Goal: Transaction & Acquisition: Purchase product/service

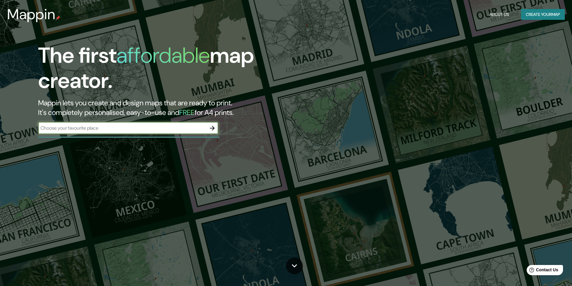
click at [135, 129] on input "text" at bounding box center [122, 128] width 168 height 7
paste input "[URL][DOMAIN_NAME]"
type input "[URL][DOMAIN_NAME]"
click at [206, 128] on input "[URL][DOMAIN_NAME]" at bounding box center [122, 128] width 168 height 7
click at [210, 127] on icon "button" at bounding box center [212, 128] width 7 height 7
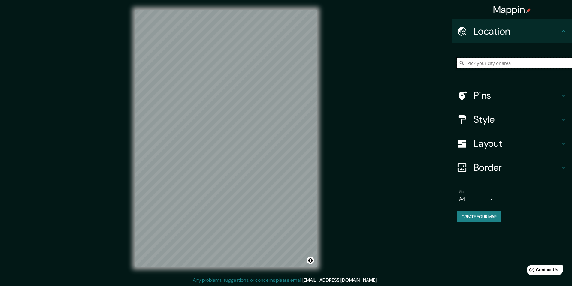
click at [478, 60] on input "Pick your city or area" at bounding box center [514, 63] width 115 height 11
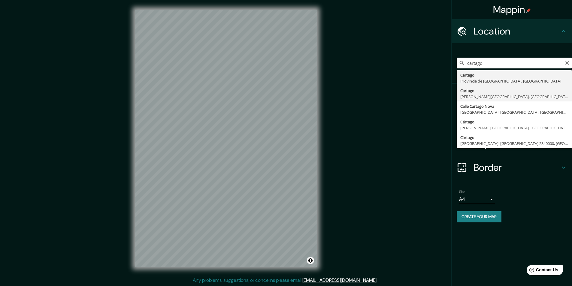
type input "Cartago, [PERSON_NAME][GEOGRAPHIC_DATA], [GEOGRAPHIC_DATA]"
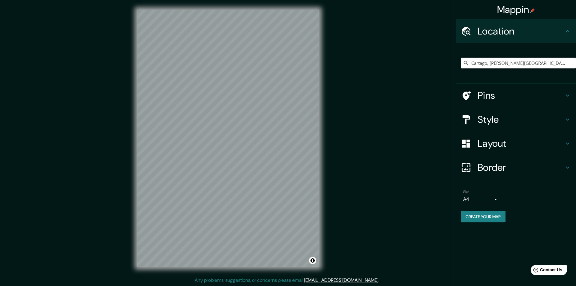
click at [480, 199] on body "Mappin Location [GEOGRAPHIC_DATA], [PERSON_NAME][GEOGRAPHIC_DATA], [GEOGRAPHIC_…" at bounding box center [288, 143] width 576 height 286
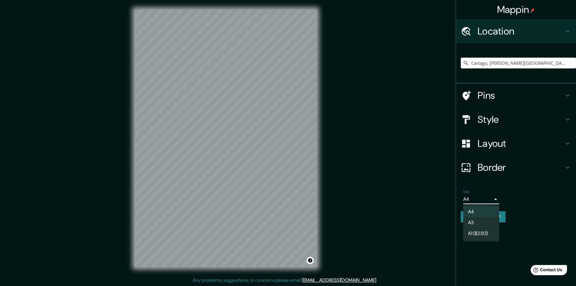
click at [481, 221] on li "A3" at bounding box center [482, 222] width 36 height 11
click at [482, 199] on body "Mappin Location [GEOGRAPHIC_DATA], [PERSON_NAME][GEOGRAPHIC_DATA], [GEOGRAPHIC_…" at bounding box center [288, 143] width 576 height 286
click at [477, 210] on li "A4" at bounding box center [482, 212] width 36 height 11
type input "single"
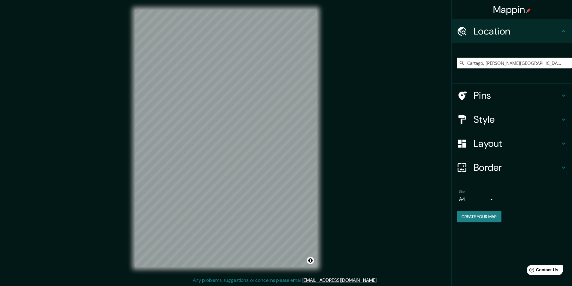
drag, startPoint x: 482, startPoint y: 219, endPoint x: 531, endPoint y: 198, distance: 53.3
click at [530, 199] on div "Size A4 single Create your map" at bounding box center [512, 207] width 110 height 40
click at [496, 123] on h4 "Style" at bounding box center [516, 119] width 86 height 12
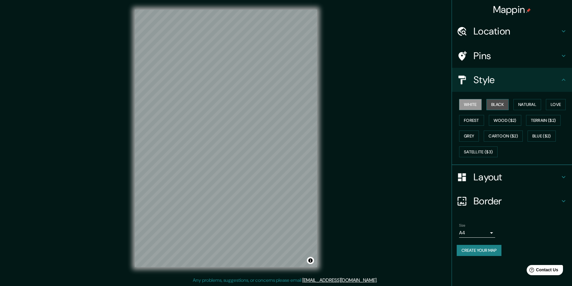
click at [497, 102] on button "Black" at bounding box center [497, 104] width 23 height 11
click at [537, 105] on button "Natural" at bounding box center [527, 104] width 28 height 11
click at [555, 104] on button "Love" at bounding box center [556, 104] width 20 height 11
click at [467, 122] on button "Forest" at bounding box center [471, 120] width 25 height 11
click at [498, 121] on button "Wood ($2)" at bounding box center [505, 120] width 32 height 11
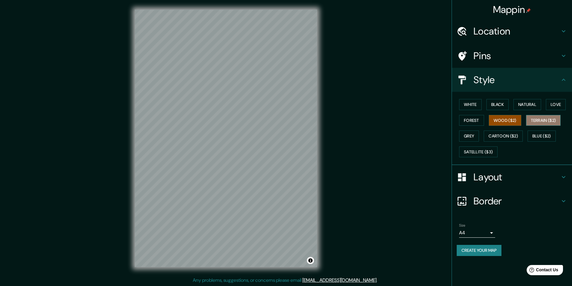
click at [536, 121] on button "Terrain ($2)" at bounding box center [543, 120] width 35 height 11
click at [475, 137] on button "Grey" at bounding box center [469, 136] width 20 height 11
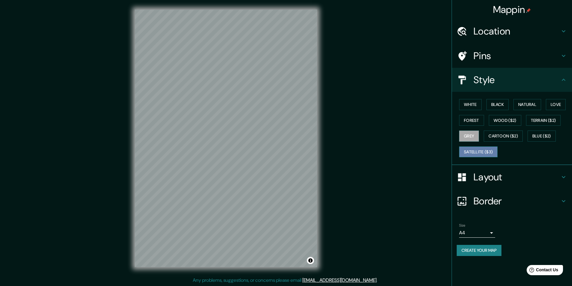
click at [484, 147] on button "Satellite ($3)" at bounding box center [478, 151] width 38 height 11
click at [471, 105] on button "White" at bounding box center [470, 104] width 23 height 11
click at [490, 178] on h4 "Layout" at bounding box center [516, 177] width 86 height 12
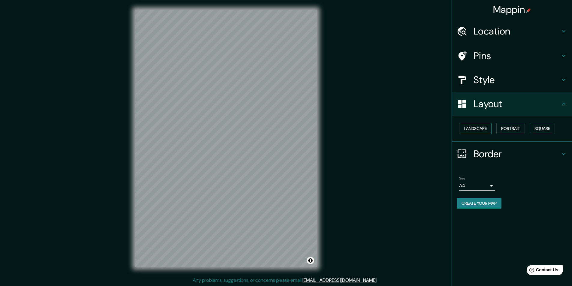
click at [479, 129] on button "Landscape" at bounding box center [475, 128] width 32 height 11
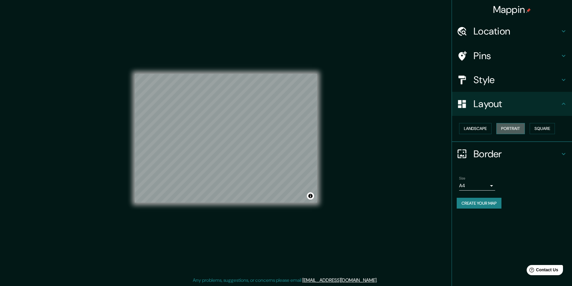
click at [514, 129] on button "Portrait" at bounding box center [510, 128] width 29 height 11
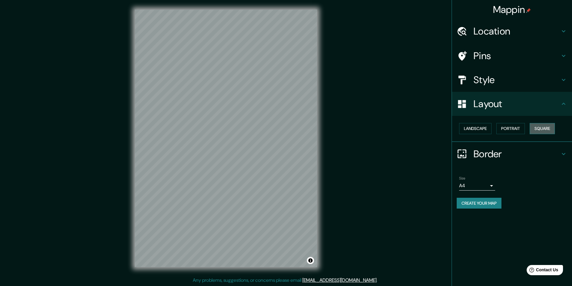
click at [541, 130] on button "Square" at bounding box center [542, 128] width 25 height 11
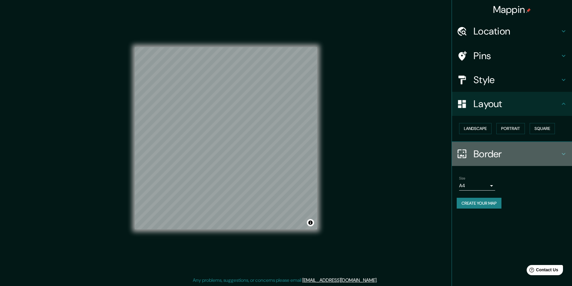
click at [487, 155] on h4 "Border" at bounding box center [516, 154] width 86 height 12
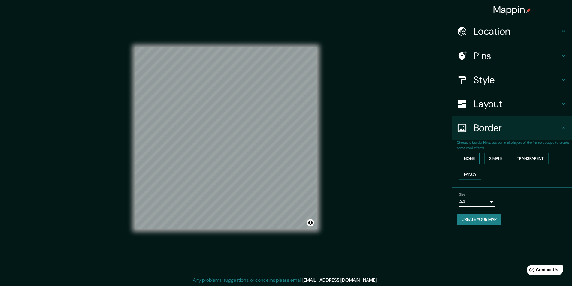
click at [471, 158] on button "None" at bounding box center [469, 158] width 20 height 11
click at [497, 161] on button "Simple" at bounding box center [495, 158] width 23 height 11
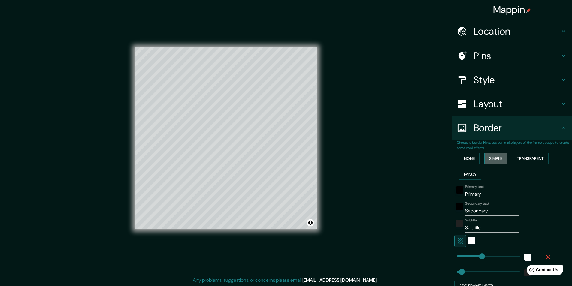
click at [484, 161] on button "Simple" at bounding box center [495, 158] width 23 height 11
type input "243"
type input "49"
click at [462, 158] on button "None" at bounding box center [469, 158] width 20 height 11
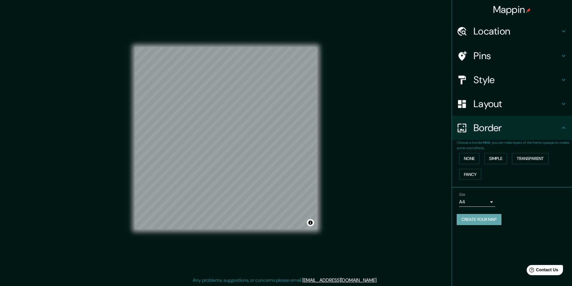
click at [476, 219] on button "Create your map" at bounding box center [479, 219] width 45 height 11
click at [488, 222] on button "Create your map" at bounding box center [479, 219] width 45 height 11
